Goal: Task Accomplishment & Management: Use online tool/utility

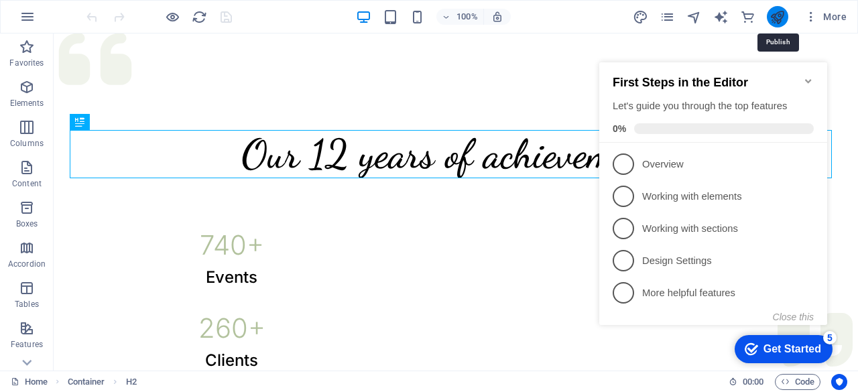
click at [781, 12] on icon "publish" at bounding box center [776, 16] width 15 height 15
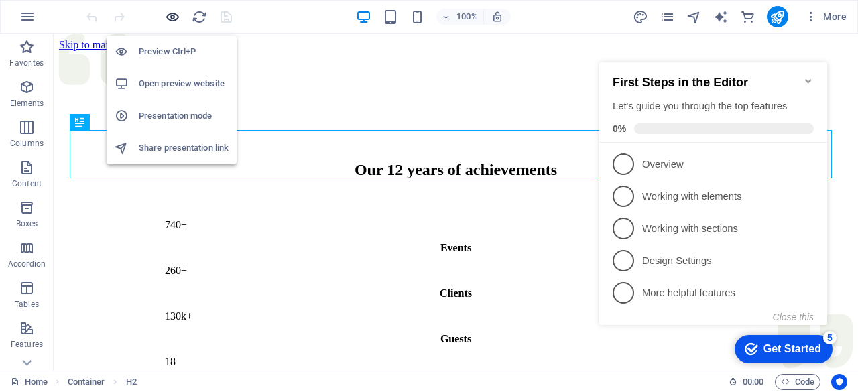
click at [172, 15] on icon "button" at bounding box center [172, 16] width 15 height 15
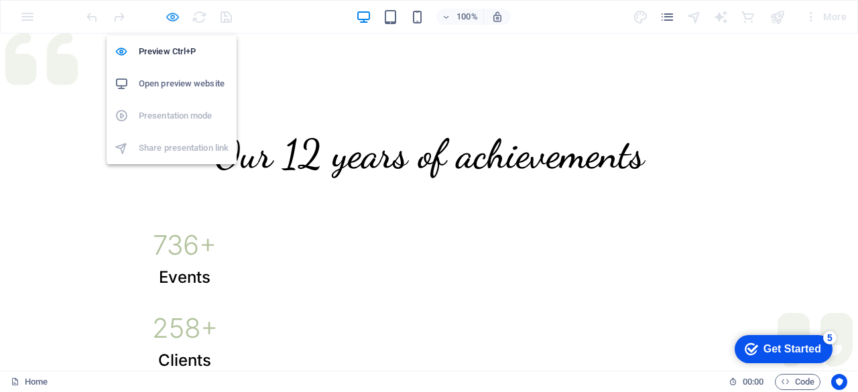
click at [172, 15] on icon "button" at bounding box center [172, 16] width 15 height 15
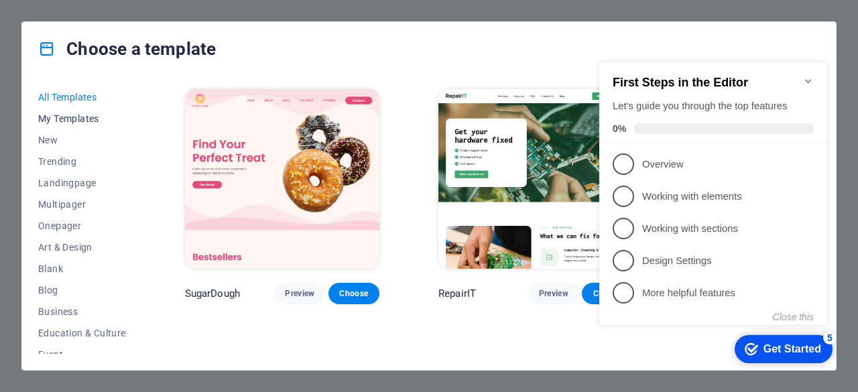
click at [68, 115] on span "My Templates" at bounding box center [82, 118] width 88 height 11
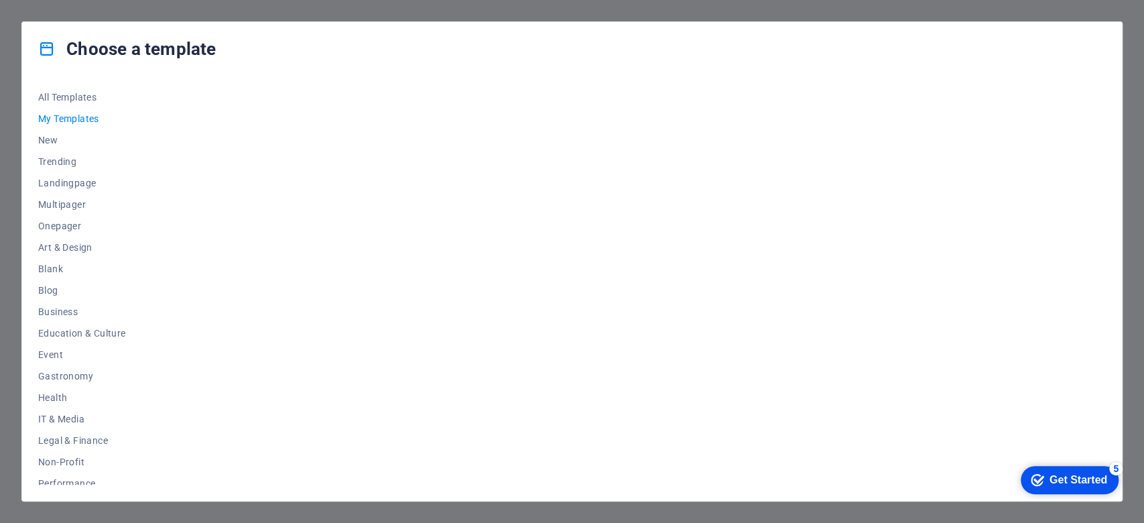
drag, startPoint x: 768, startPoint y: 0, endPoint x: 723, endPoint y: 286, distance: 289.6
click at [723, 286] on div at bounding box center [643, 285] width 923 height 398
click at [76, 116] on span "My Templates" at bounding box center [82, 118] width 88 height 11
click at [58, 263] on span "Blank" at bounding box center [82, 268] width 88 height 11
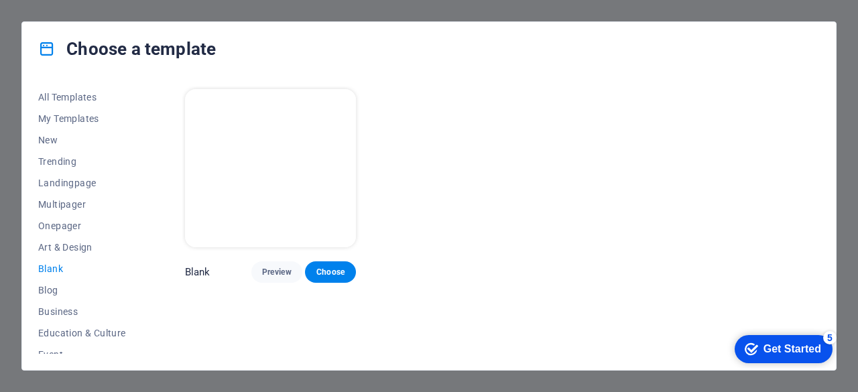
drag, startPoint x: 1081, startPoint y: 2, endPoint x: 578, endPoint y: 203, distance: 541.9
click at [578, 203] on div "Blank Preview Choose" at bounding box center [500, 184] width 637 height 196
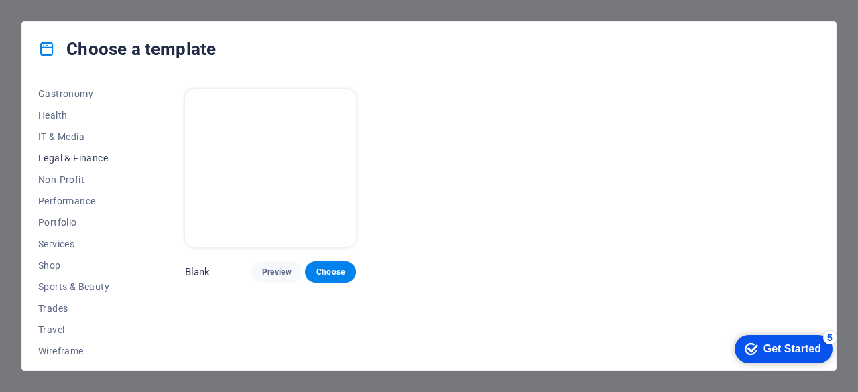
scroll to position [289, 0]
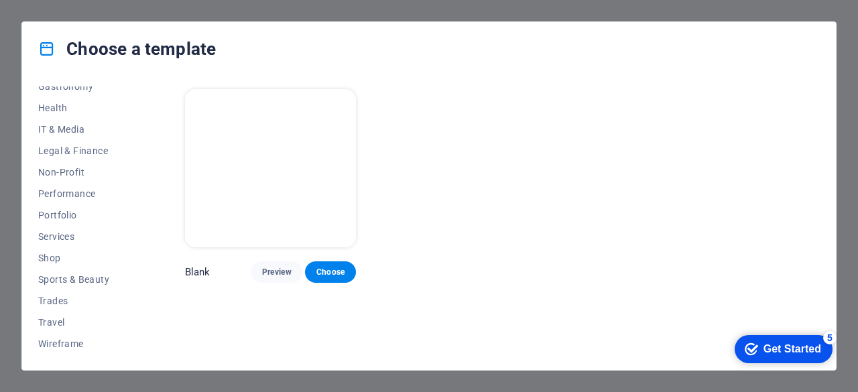
click at [461, 170] on div "Blank Preview Choose" at bounding box center [500, 184] width 637 height 196
